Goal: Information Seeking & Learning: Learn about a topic

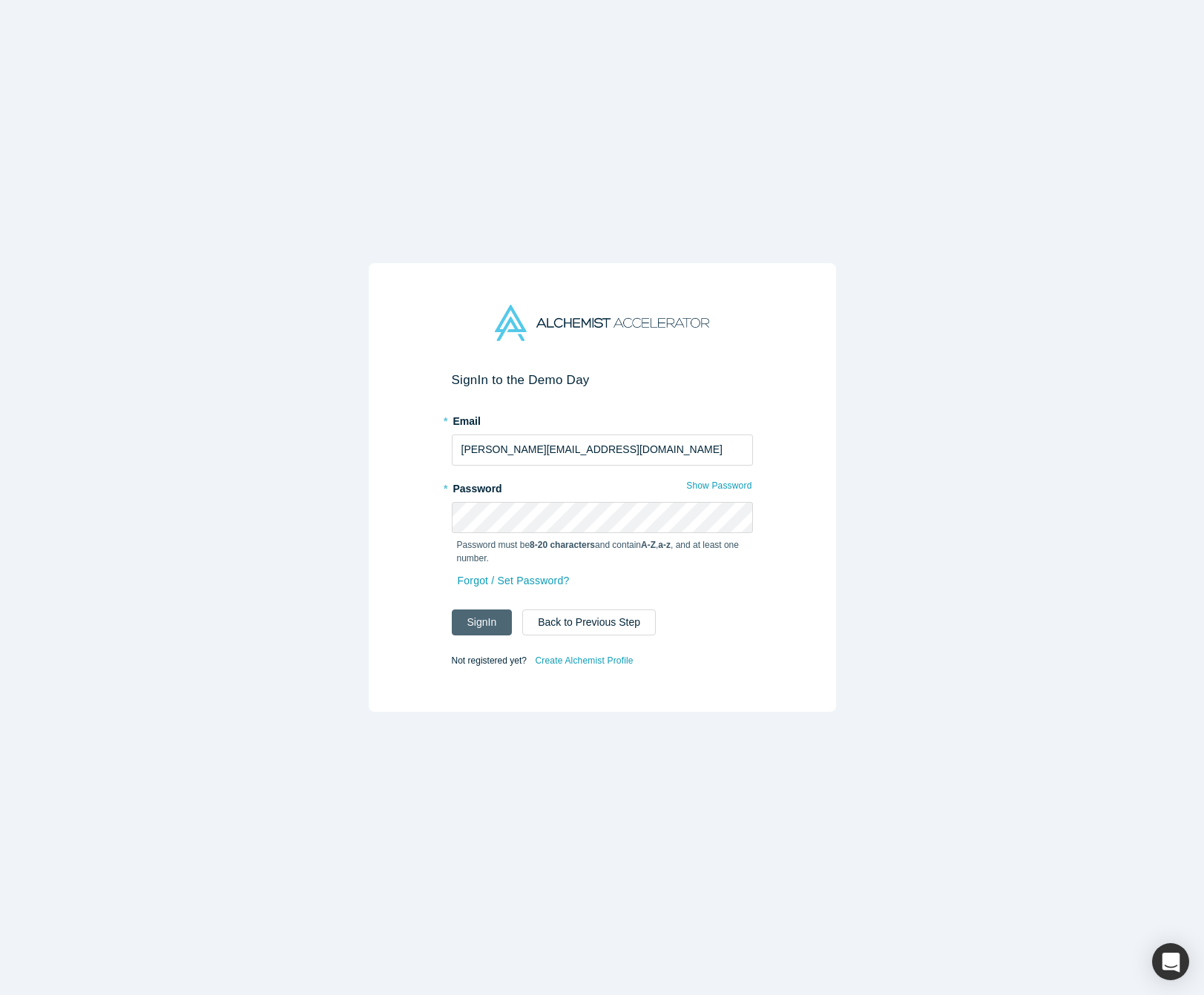
click at [459, 618] on button "Sign In" at bounding box center [481, 623] width 61 height 26
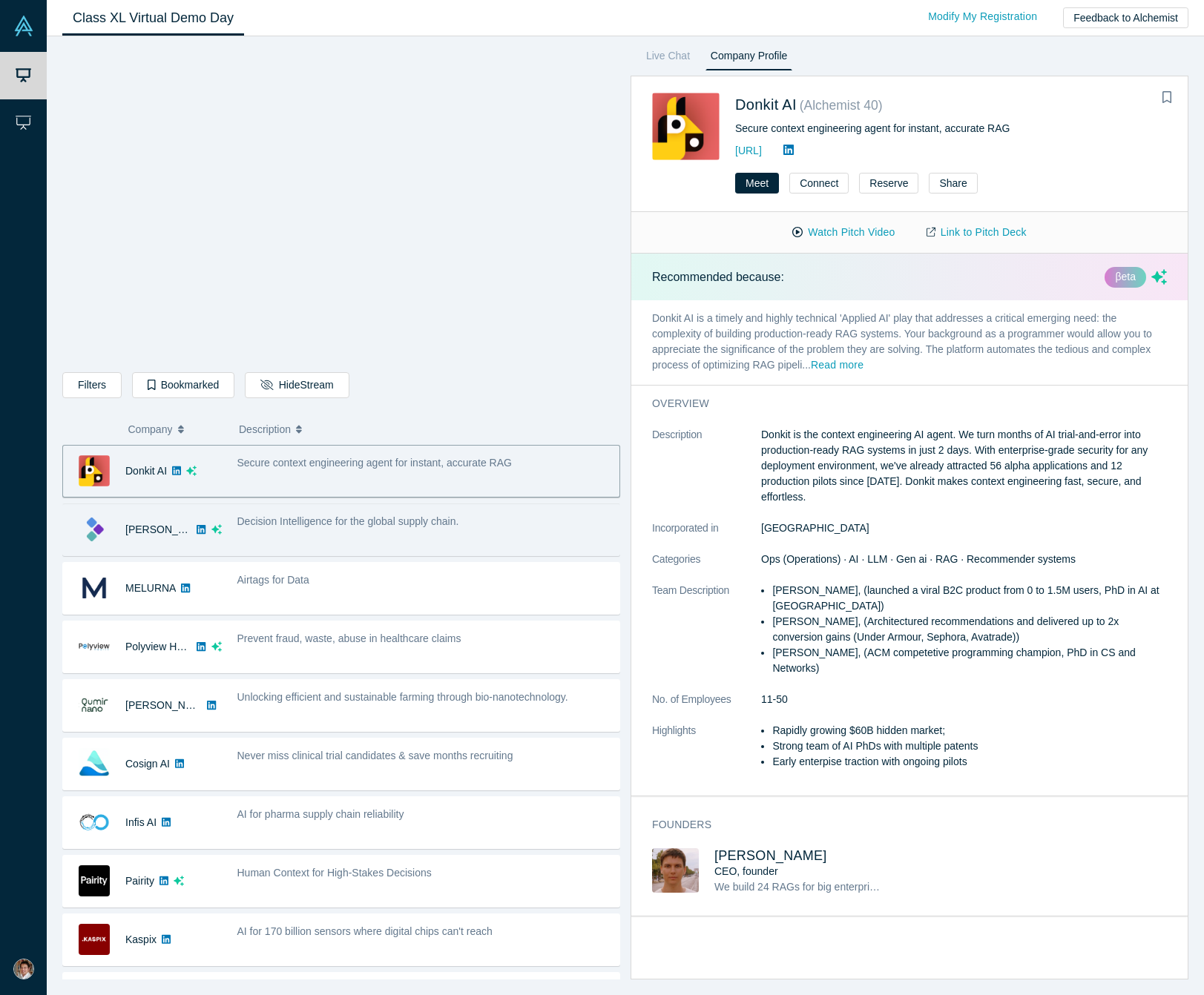
click at [200, 511] on div "Kimaru AI" at bounding box center [143, 530] width 159 height 51
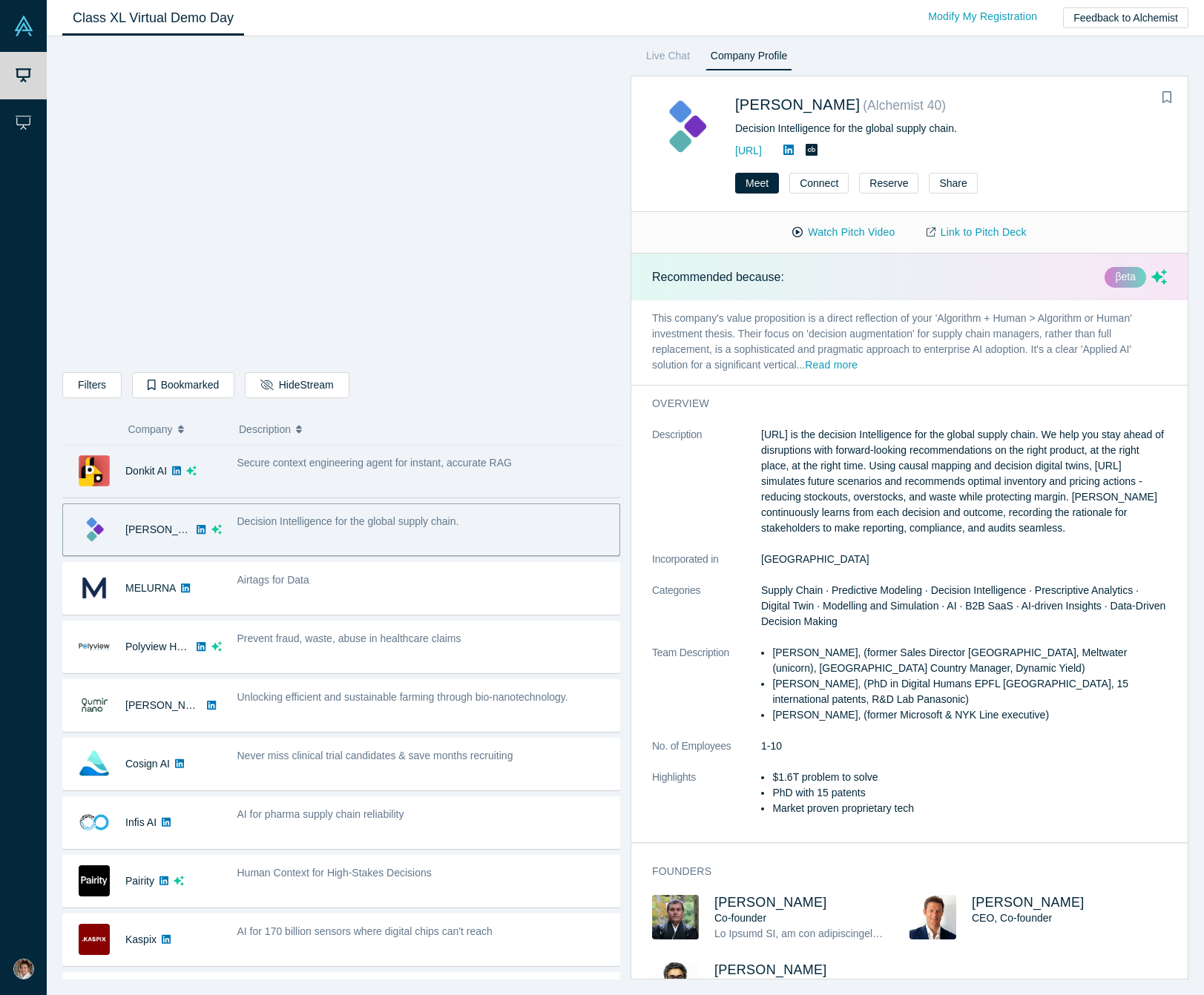
click at [202, 474] on div "Donkit AI" at bounding box center [143, 471] width 159 height 51
